Goal: Task Accomplishment & Management: Complete application form

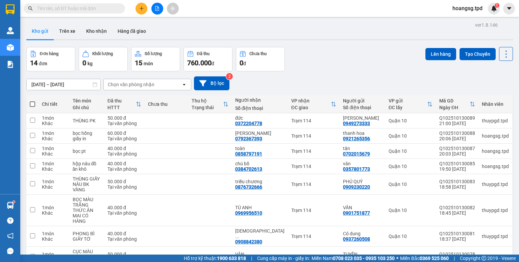
click at [30, 104] on span at bounding box center [32, 103] width 5 height 5
click at [32, 101] on input "checkbox" at bounding box center [32, 101] width 0 height 0
checkbox input "true"
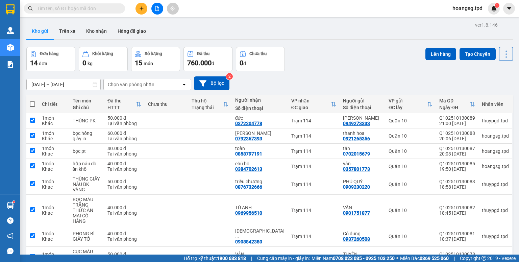
checkbox input "true"
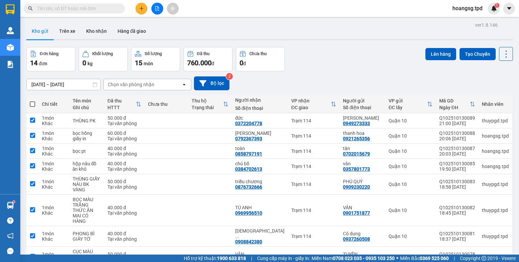
checkbox input "true"
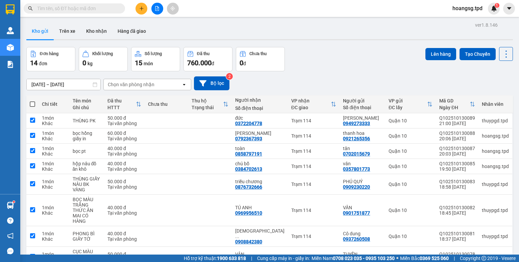
checkbox input "true"
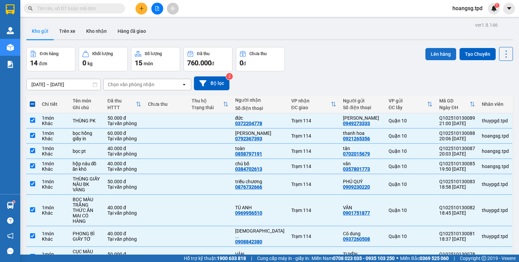
drag, startPoint x: 428, startPoint y: 52, endPoint x: 423, endPoint y: 55, distance: 5.6
click at [427, 53] on button "Lên hàng" at bounding box center [441, 54] width 31 height 12
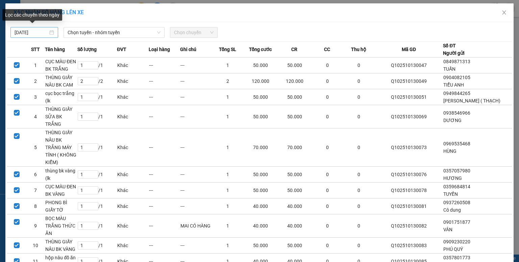
click at [17, 34] on input "[DATE]" at bounding box center [31, 32] width 33 height 7
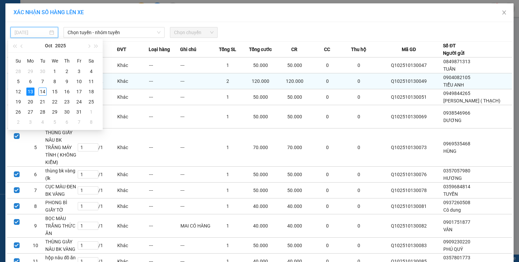
click at [39, 91] on div "14" at bounding box center [43, 92] width 8 height 8
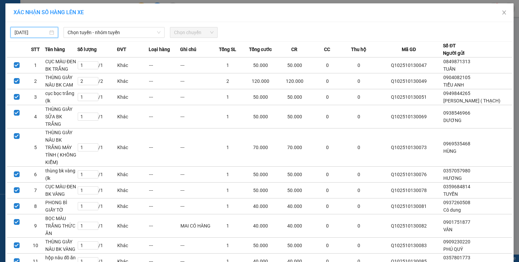
type input "[DATE]"
click at [101, 29] on span "Chọn tuyến - nhóm tuyến" at bounding box center [114, 32] width 93 height 10
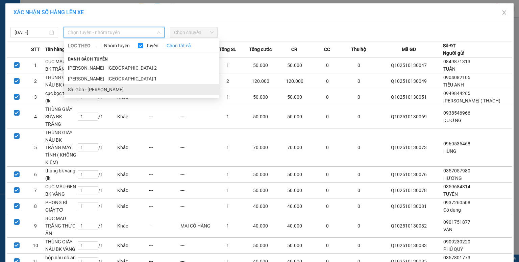
click at [96, 85] on li "Sài Gòn - [PERSON_NAME]" at bounding box center [142, 89] width 156 height 11
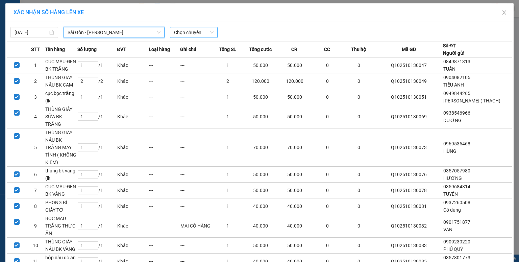
click at [180, 36] on span "Chọn chuyến" at bounding box center [194, 32] width 40 height 10
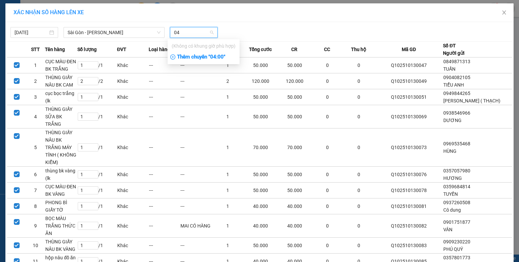
type input "04"
click at [184, 59] on div "Thêm chuyến " 04:00 "" at bounding box center [204, 56] width 72 height 11
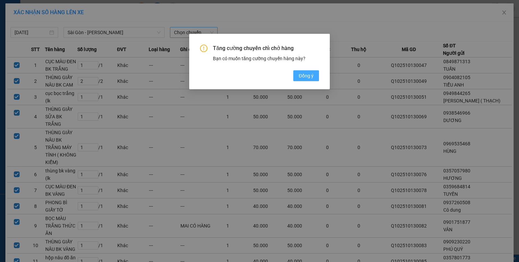
click at [302, 72] on span "Đồng ý" at bounding box center [306, 75] width 15 height 7
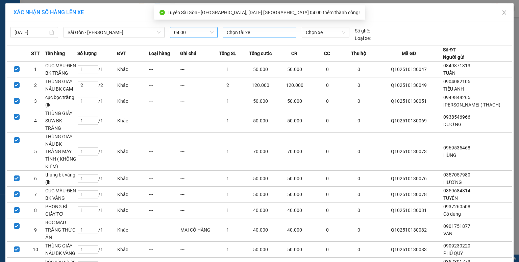
click at [233, 31] on div at bounding box center [260, 32] width 70 height 8
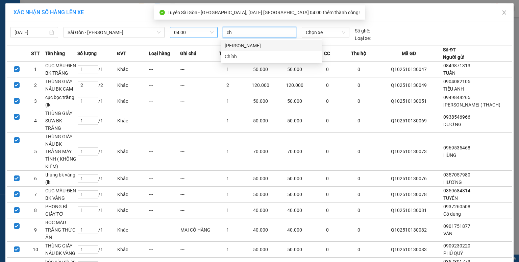
type input "chi"
click at [236, 44] on div "[PERSON_NAME]" at bounding box center [271, 45] width 93 height 7
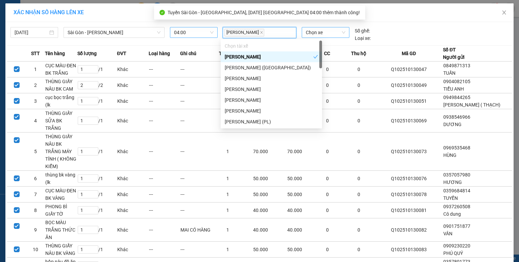
click at [317, 34] on span "Chọn xe" at bounding box center [325, 32] width 39 height 10
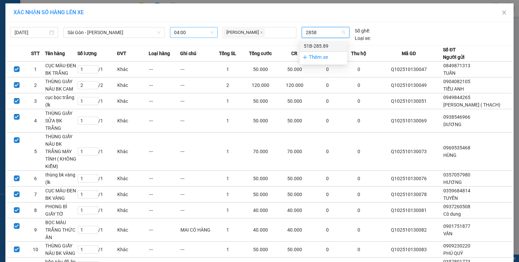
type input "28589"
click at [318, 45] on div "51B-285.89" at bounding box center [323, 45] width 39 height 7
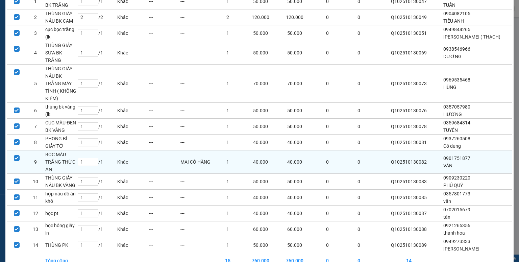
scroll to position [85, 0]
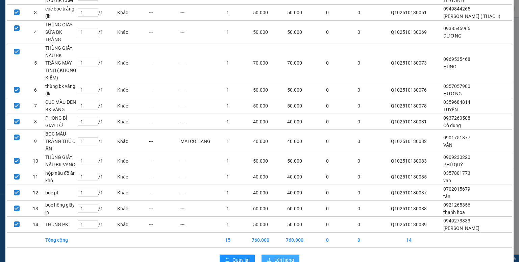
click at [269, 258] on icon "upload" at bounding box center [269, 260] width 5 height 5
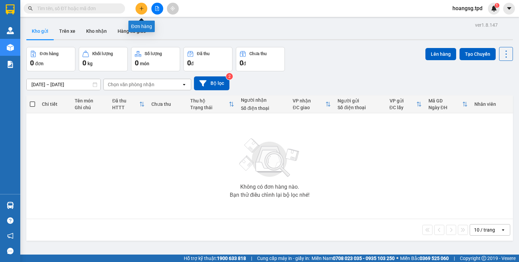
click at [139, 6] on button at bounding box center [142, 9] width 12 height 12
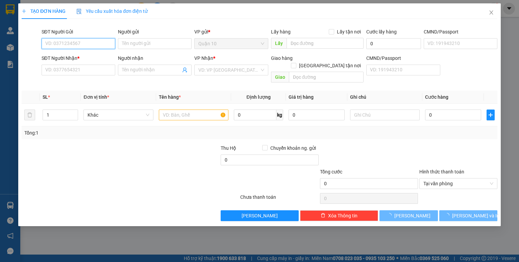
click at [92, 42] on input "SĐT Người Gửi" at bounding box center [79, 43] width 74 height 11
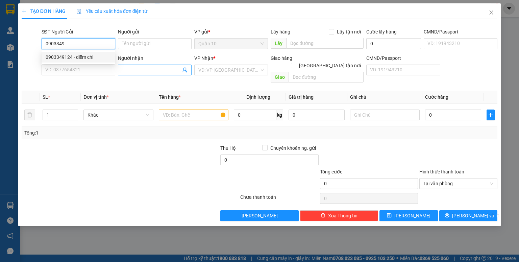
drag, startPoint x: 95, startPoint y: 53, endPoint x: 126, endPoint y: 68, distance: 34.9
click at [96, 54] on div "0903349124 - diễm chi" at bounding box center [79, 57] width 74 height 11
type input "0903349124"
type input "diễm chi"
type input "083206003042"
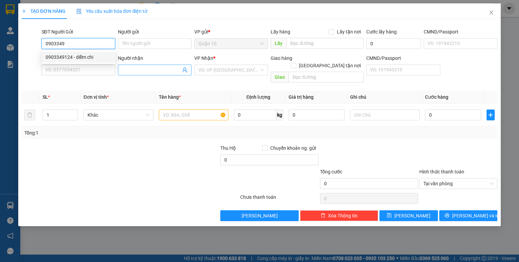
type input "0966573752"
type input "tuyết -GỌI GẤP"
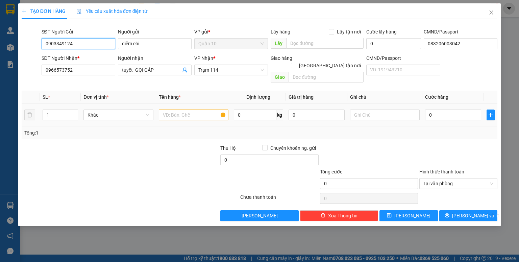
type input "0903349124"
click at [172, 110] on input "text" at bounding box center [194, 115] width 70 height 11
type input "thùng hoa"
click at [289, 110] on input "0" at bounding box center [317, 115] width 56 height 11
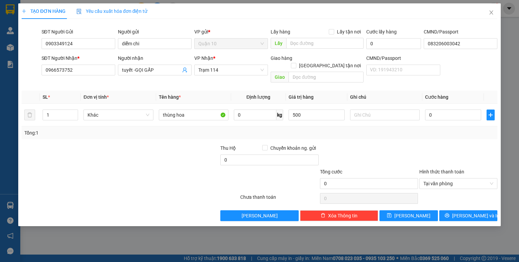
type input "500.000"
click at [366, 129] on div "Tổng: 1" at bounding box center [259, 132] width 471 height 7
click at [426, 110] on input "0" at bounding box center [453, 115] width 56 height 11
type input "5"
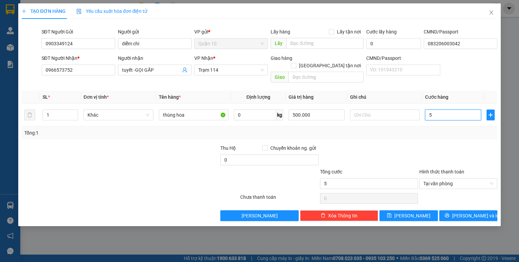
type input "50"
type input "50.000"
click at [421, 144] on div at bounding box center [458, 156] width 79 height 24
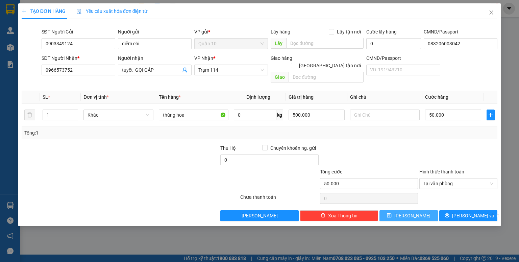
click at [413, 212] on span "Lưu" at bounding box center [413, 215] width 36 height 7
type input "0"
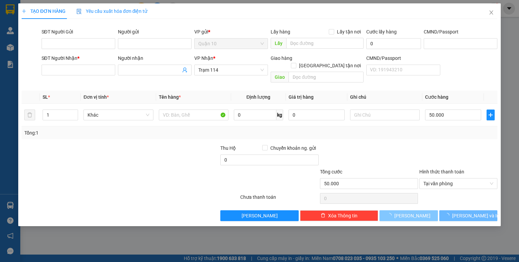
type input "0"
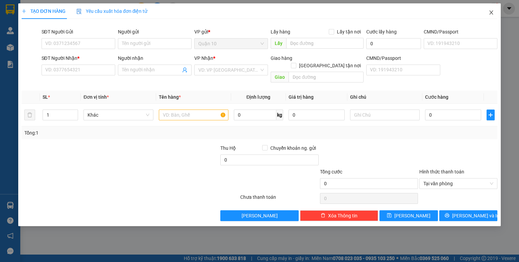
click at [489, 13] on icon "close" at bounding box center [491, 12] width 5 height 5
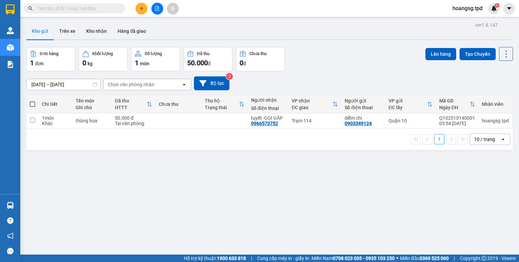
click at [32, 102] on span at bounding box center [32, 103] width 5 height 5
click at [32, 101] on input "checkbox" at bounding box center [32, 101] width 0 height 0
checkbox input "true"
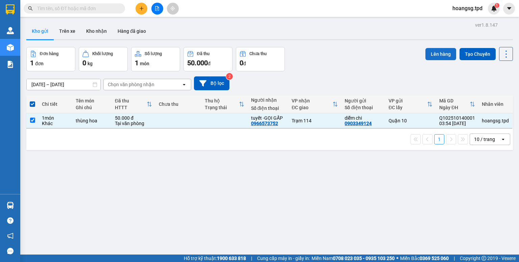
click at [446, 56] on button "Lên hàng" at bounding box center [441, 54] width 31 height 12
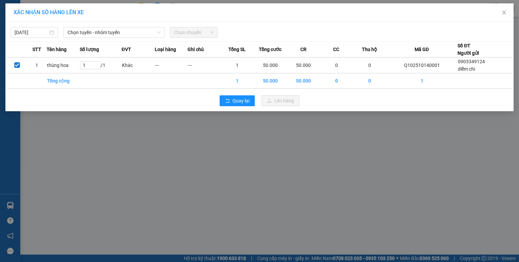
drag, startPoint x: 89, startPoint y: 31, endPoint x: 90, endPoint y: 38, distance: 6.8
click at [89, 32] on span "Chọn tuyến - nhóm tuyến" at bounding box center [114, 32] width 93 height 10
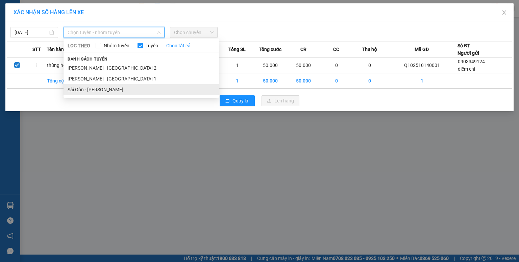
click at [93, 86] on li "Sài Gòn - [PERSON_NAME]" at bounding box center [142, 89] width 156 height 11
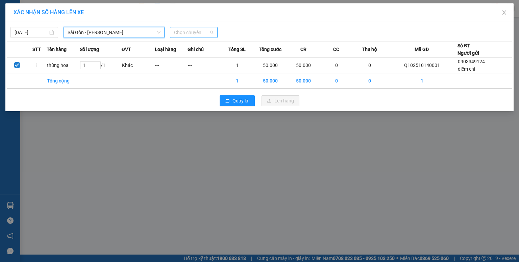
click at [180, 33] on span "Chọn chuyến" at bounding box center [194, 32] width 40 height 10
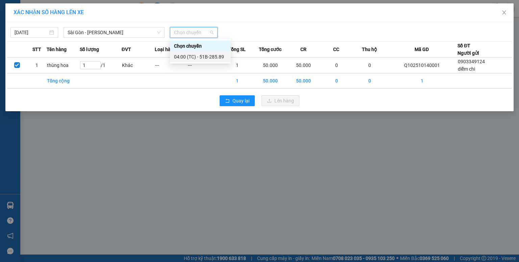
click at [190, 57] on div "04:00 (TC) - 51B-285.89" at bounding box center [200, 56] width 53 height 7
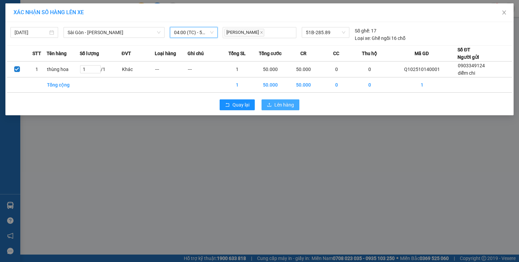
click at [272, 102] on icon "upload" at bounding box center [269, 104] width 5 height 5
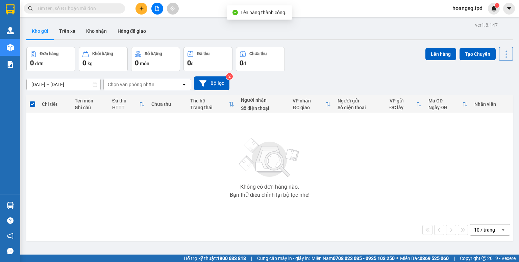
drag, startPoint x: 152, startPoint y: 7, endPoint x: 127, endPoint y: 18, distance: 26.6
click at [153, 7] on button at bounding box center [158, 9] width 12 height 12
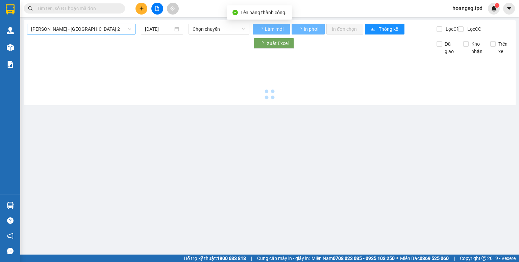
type input "[DATE]"
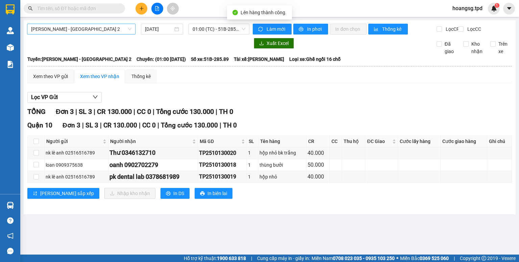
click at [93, 30] on span "[PERSON_NAME] - [GEOGRAPHIC_DATA] 2" at bounding box center [81, 29] width 100 height 10
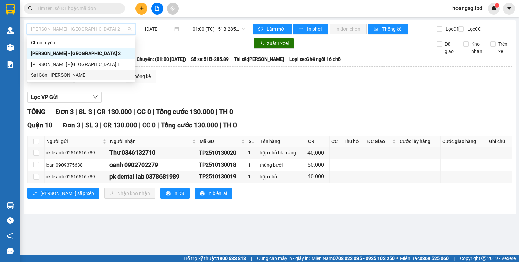
click at [88, 74] on div "Sài Gòn - [PERSON_NAME]" at bounding box center [81, 74] width 100 height 7
type input "[DATE]"
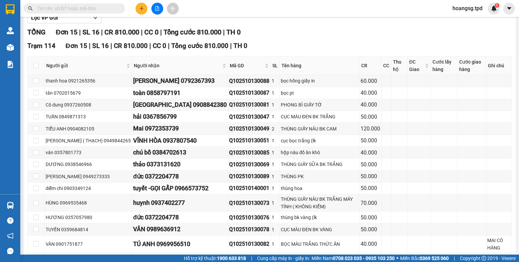
scroll to position [20, 0]
